Goal: Task Accomplishment & Management: Manage account settings

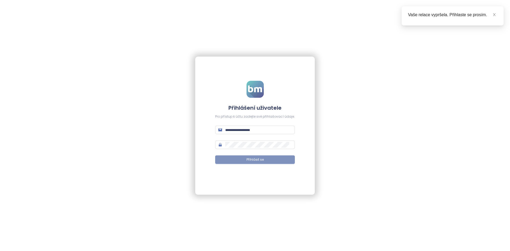
type input "**********"
click at [279, 161] on button "Přihlásit se" at bounding box center [255, 159] width 80 height 8
